Goal: Transaction & Acquisition: Purchase product/service

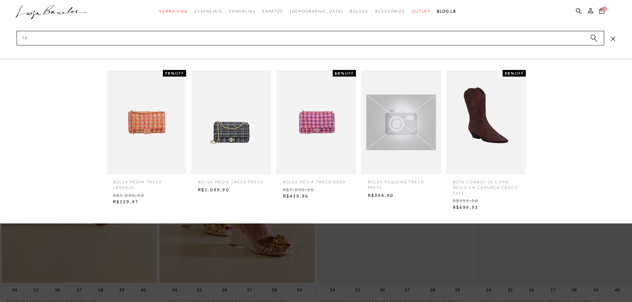
type input "t"
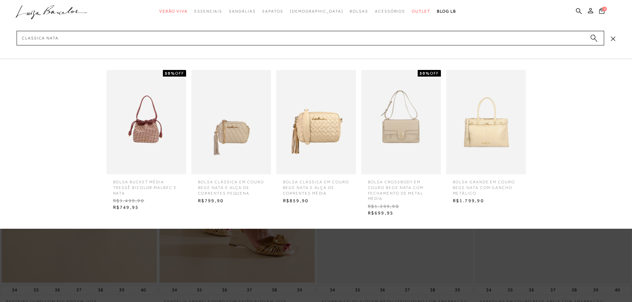
type input "classica nata"
click at [330, 125] on img at bounding box center [317, 122] width 80 height 105
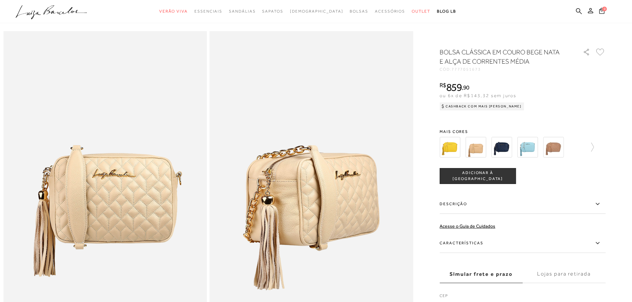
scroll to position [19, 0]
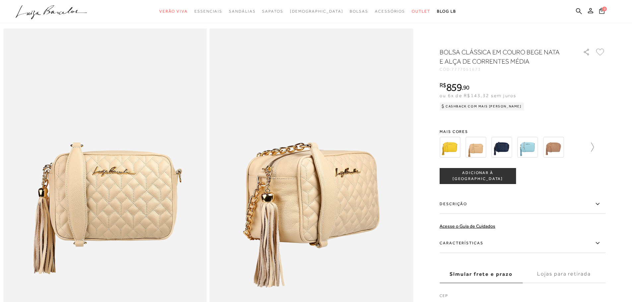
click at [592, 146] on icon at bounding box center [589, 147] width 9 height 9
click at [592, 146] on div at bounding box center [521, 147] width 143 height 25
click at [604, 146] on icon at bounding box center [601, 147] width 9 height 9
click at [606, 141] on link at bounding box center [601, 147] width 9 height 25
click at [606, 141] on div at bounding box center [523, 147] width 166 height 25
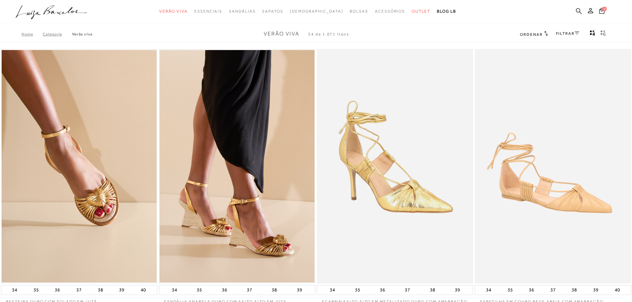
click at [582, 12] on icon at bounding box center [579, 11] width 6 height 6
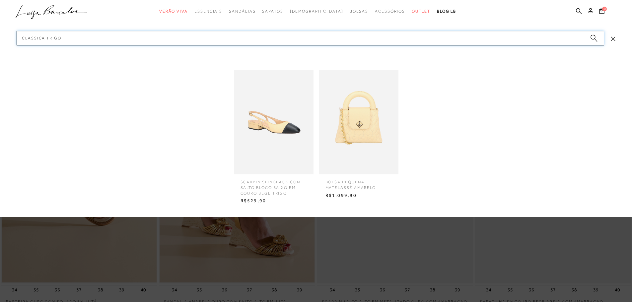
type input "classica trigo"
